Goal: Check status: Check status

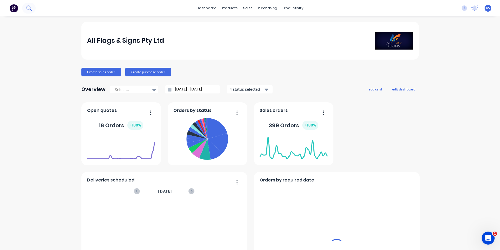
click at [31, 7] on icon at bounding box center [28, 7] width 5 height 5
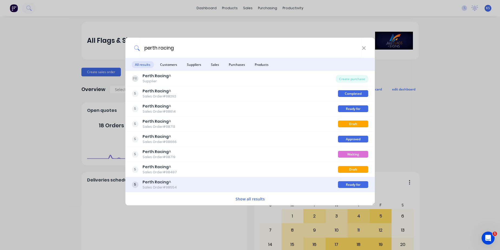
type input "perth racing"
click at [142, 185] on div "Perth Racing ^ Sales Order #98554" at bounding box center [235, 184] width 206 height 11
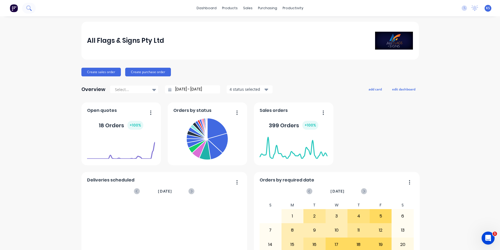
click at [31, 7] on icon at bounding box center [28, 7] width 5 height 5
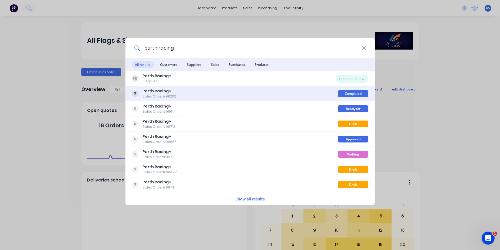
type input "perth racing"
click at [146, 93] on b "Perth Racing" at bounding box center [156, 90] width 26 height 5
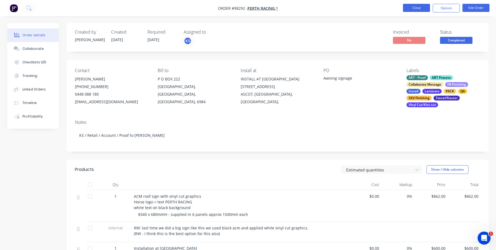
click at [423, 9] on button "Close" at bounding box center [416, 8] width 27 height 8
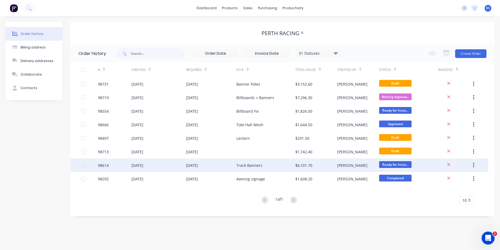
click at [183, 162] on div "[DATE]" at bounding box center [158, 165] width 55 height 14
